Goal: Information Seeking & Learning: Learn about a topic

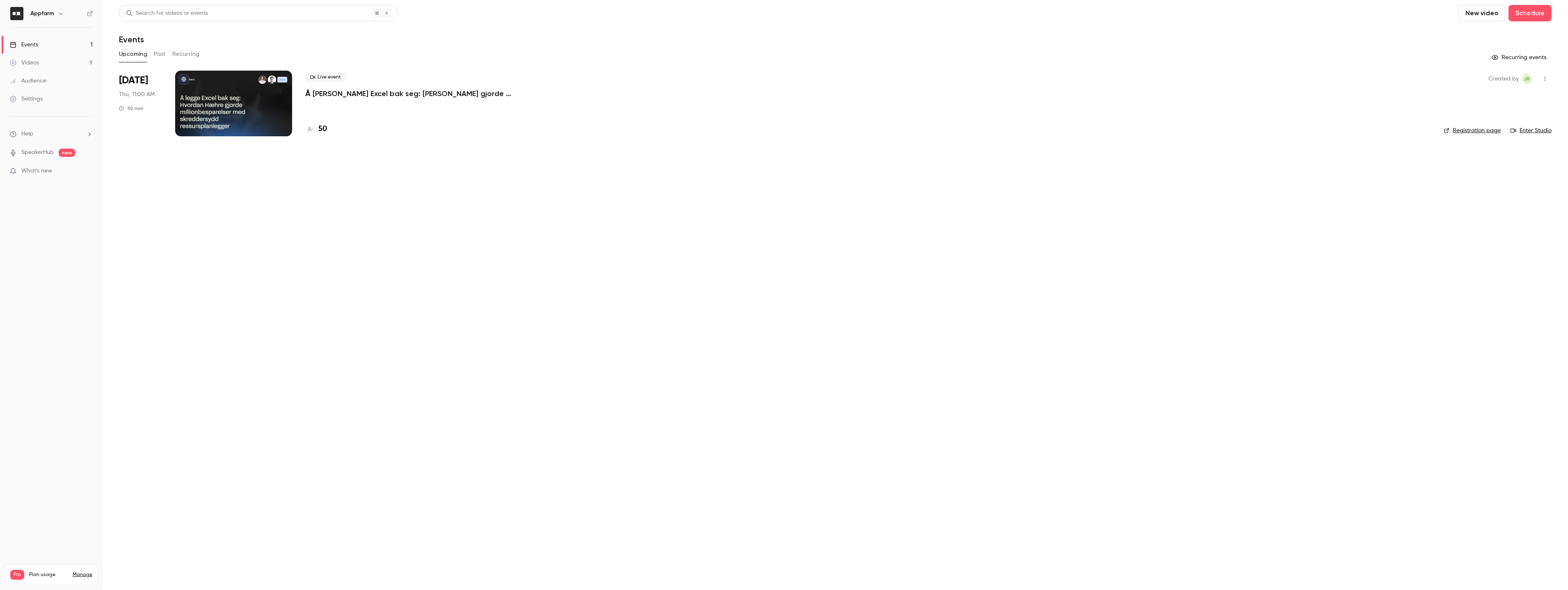
click at [227, 109] on div at bounding box center [234, 104] width 117 height 66
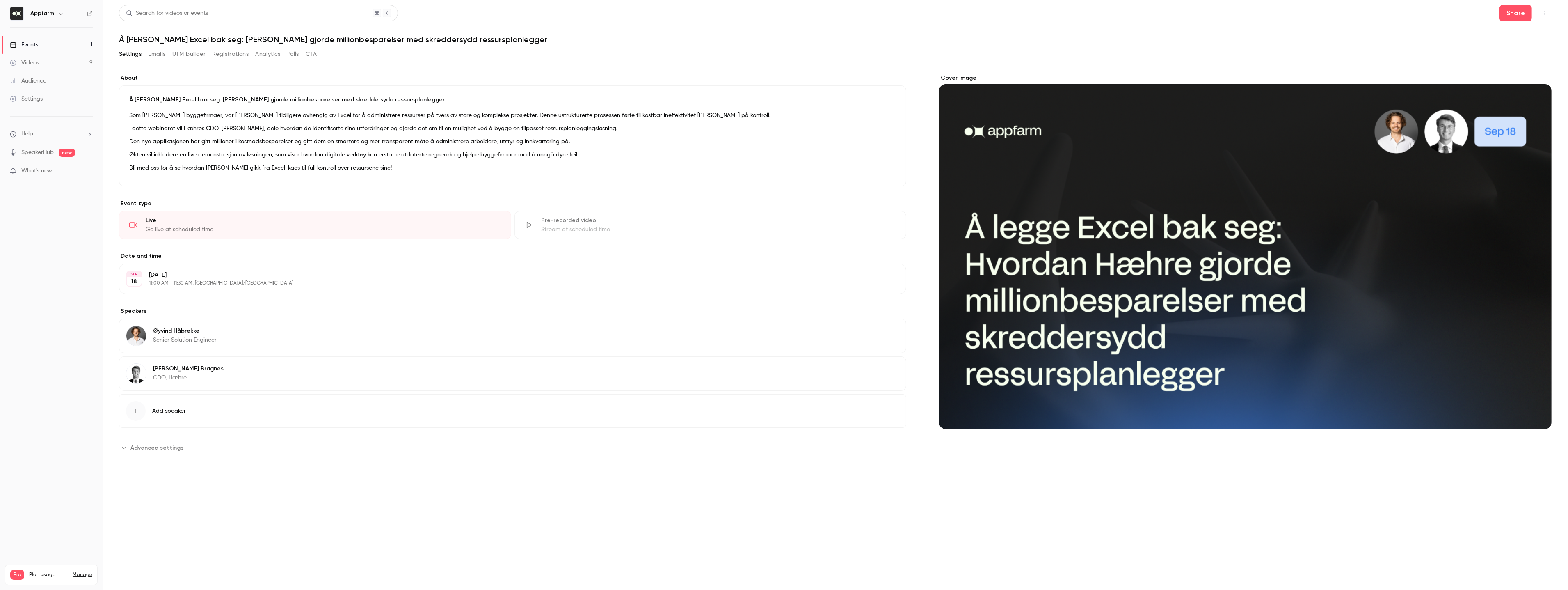
click at [219, 55] on button "Registrations" at bounding box center [230, 54] width 37 height 13
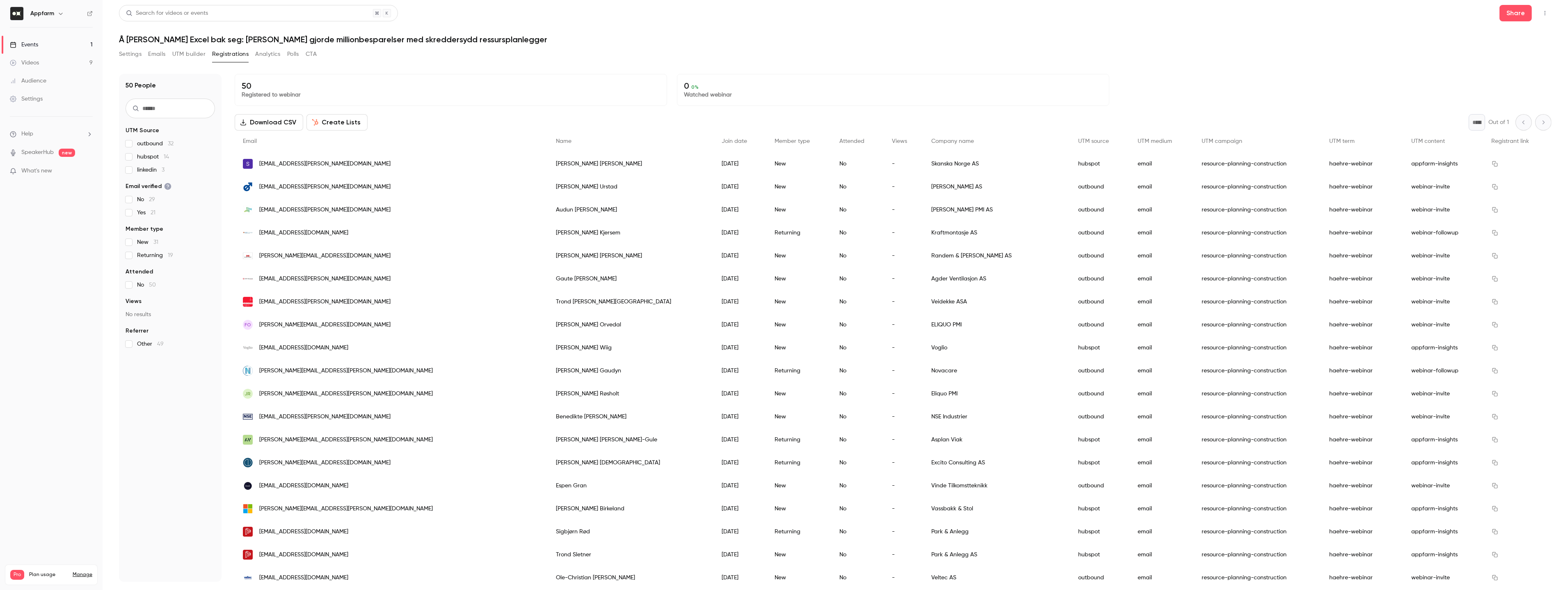
click at [541, 66] on div "50 People UTM Source outbound 32 hubspot 14 linkedin 3 Email verified No 29 Yes…" at bounding box center [835, 323] width 1433 height 518
click at [137, 167] on span "linkedin 3" at bounding box center [150, 169] width 27 height 8
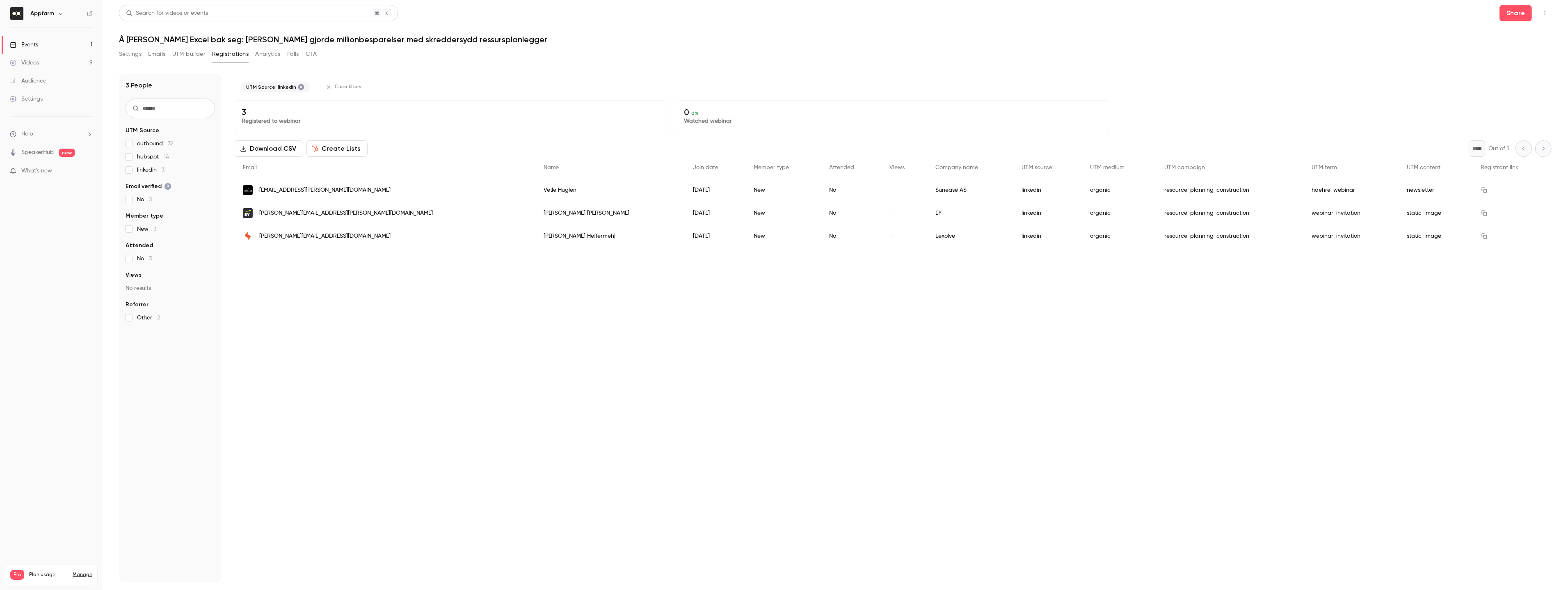
click at [135, 169] on label "linkedin 3" at bounding box center [170, 169] width 89 height 8
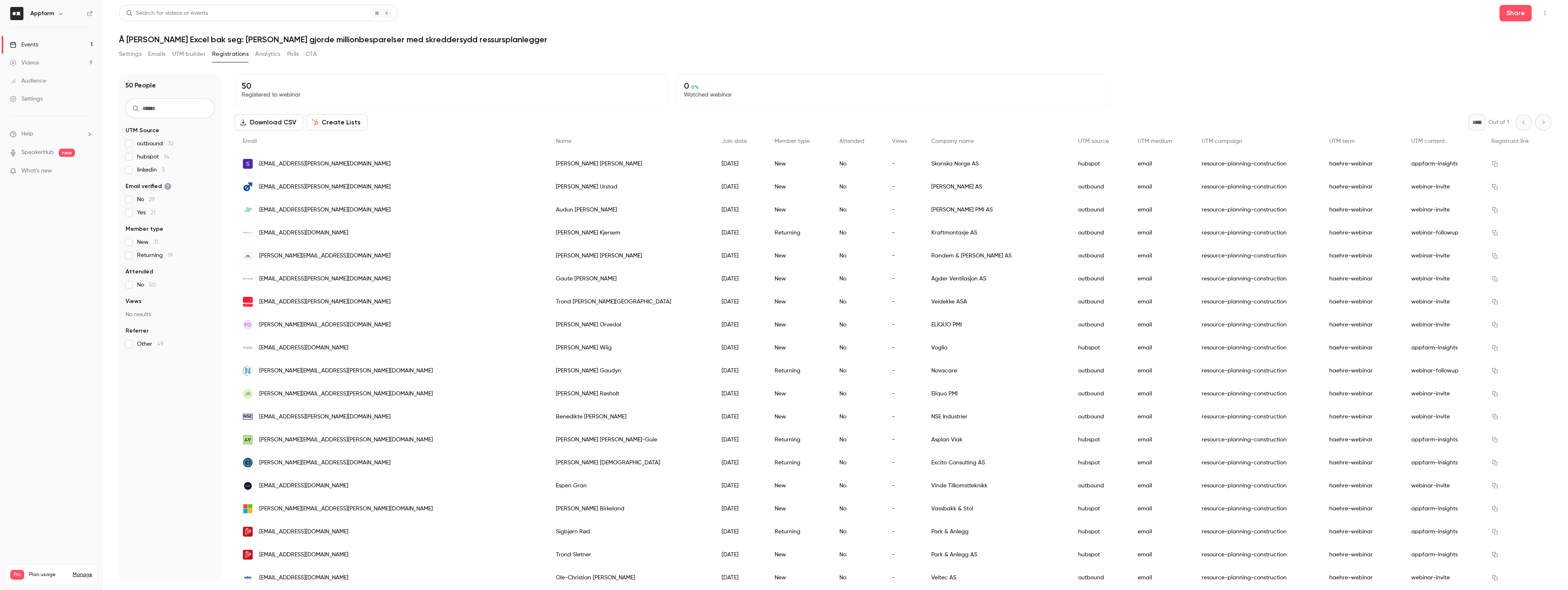
click at [133, 161] on div "outbound 32 hubspot 14 linkedin 3" at bounding box center [170, 156] width 89 height 35
click at [125, 156] on div "50 People UTM Source outbound 32 hubspot 14 linkedin 3 Email verified No 29 Yes…" at bounding box center [170, 328] width 102 height 508
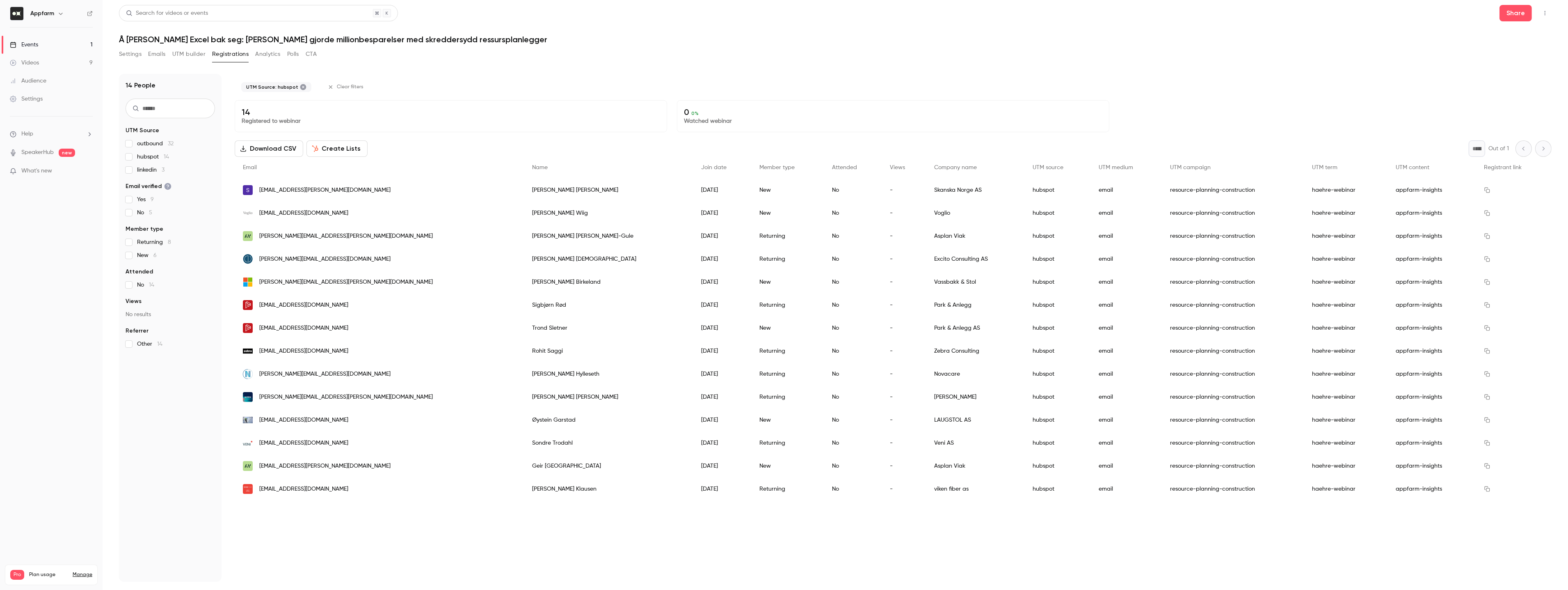
click at [141, 158] on span "hubspot 14" at bounding box center [153, 156] width 32 height 8
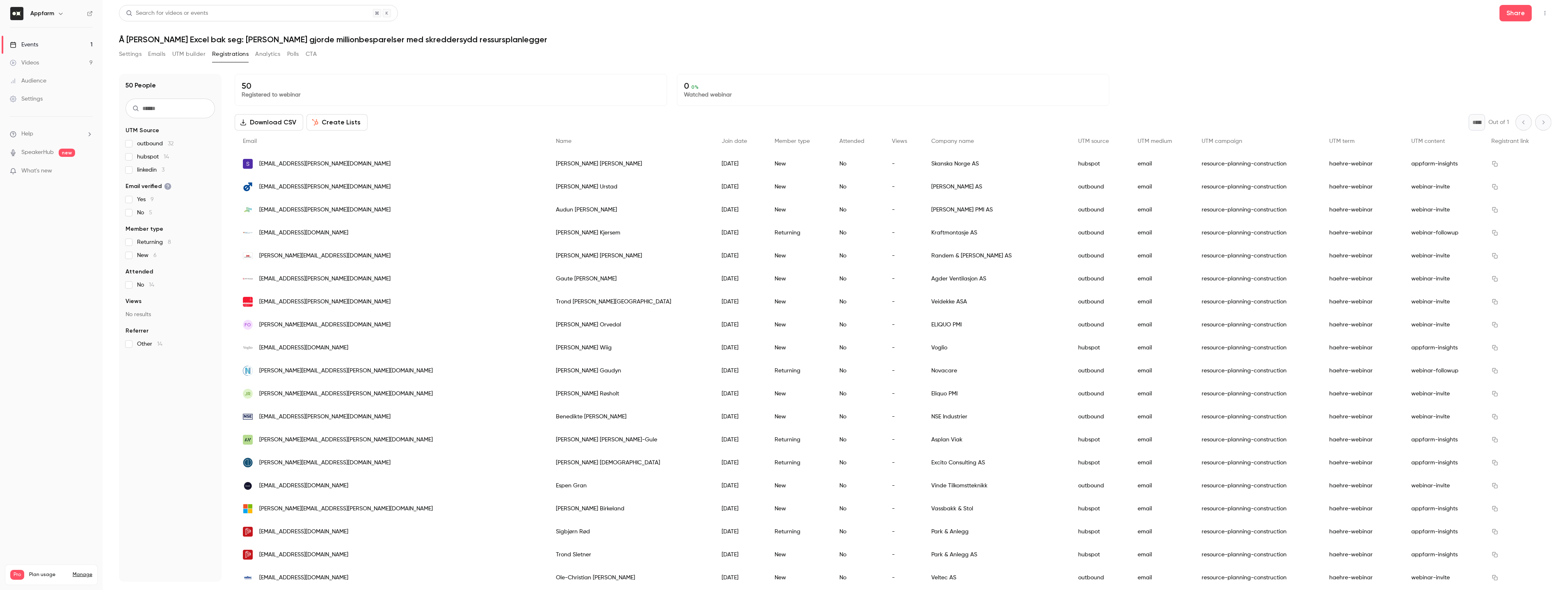
click at [134, 139] on label "outbound 32" at bounding box center [170, 143] width 89 height 8
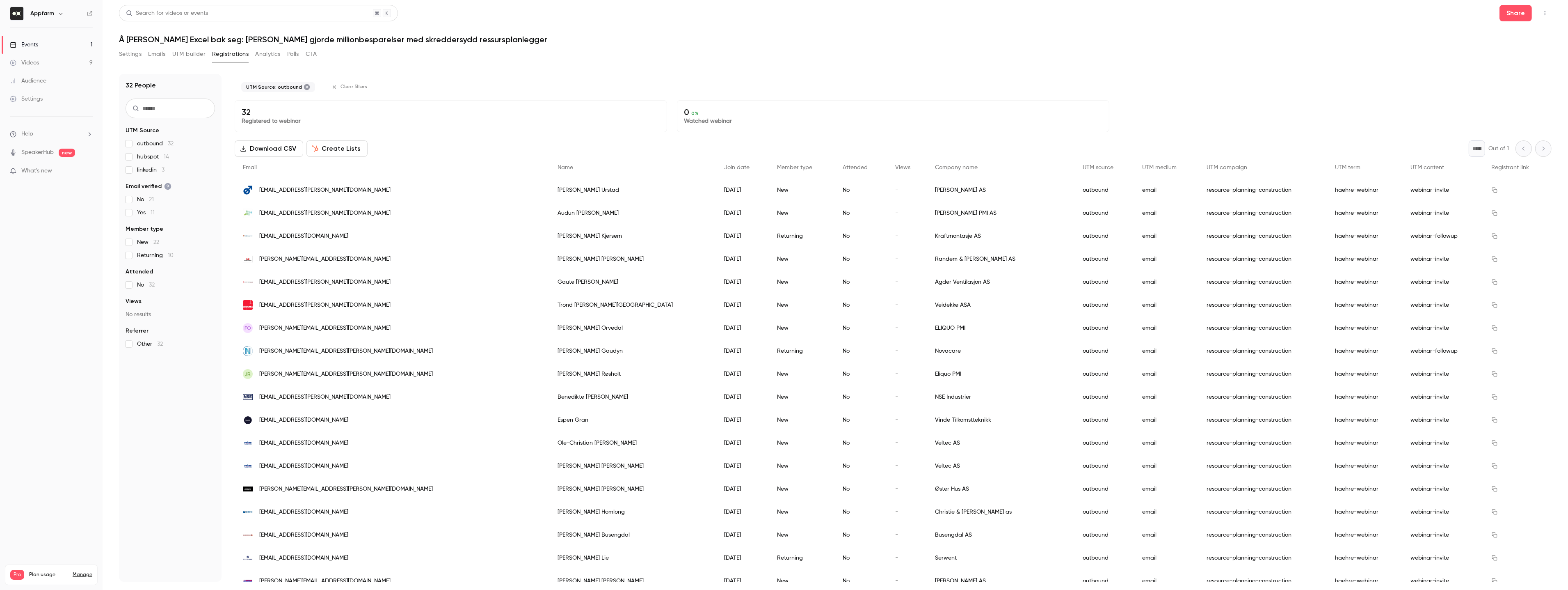
click at [134, 139] on label "outbound 32" at bounding box center [170, 143] width 89 height 8
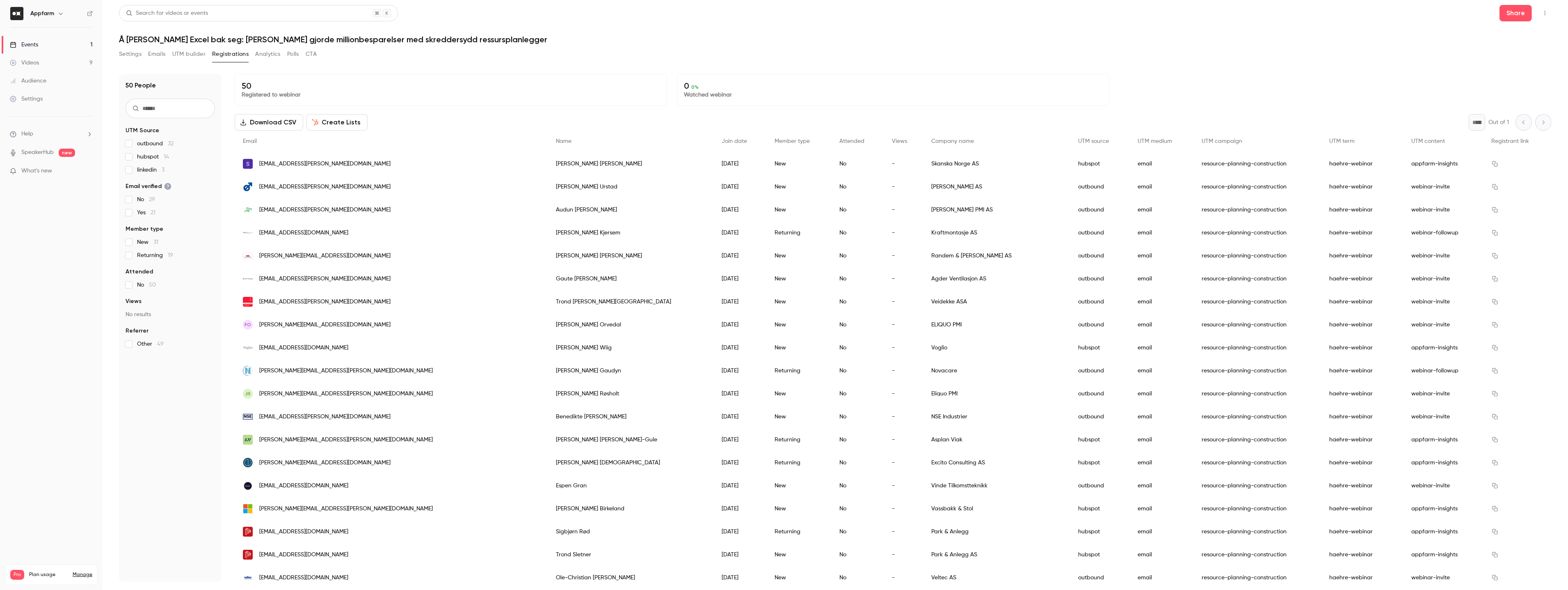
click at [671, 51] on div "Settings Emails UTM builder Registrations Analytics Polls CTA" at bounding box center [835, 55] width 1433 height 16
